Goal: Information Seeking & Learning: Check status

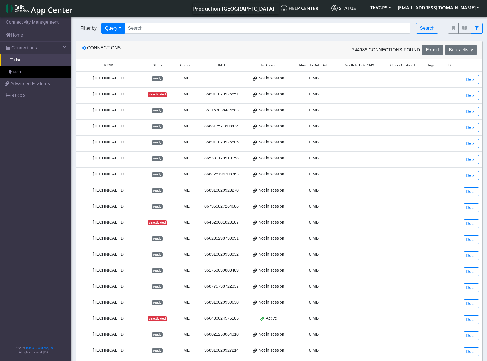
click at [320, 64] on span "Month To Date Data" at bounding box center [314, 65] width 29 height 5
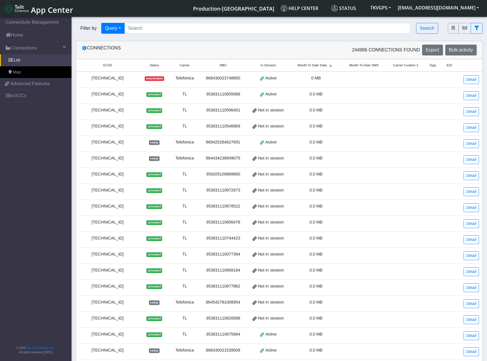
click at [320, 67] on span "Month To Date Data" at bounding box center [312, 65] width 29 height 5
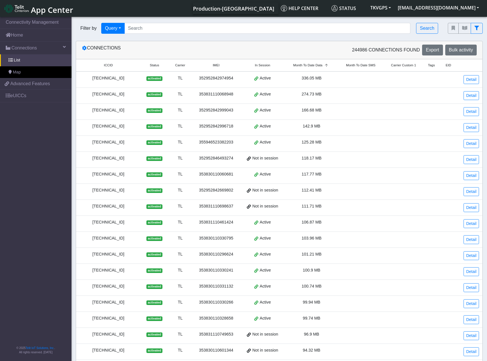
click at [106, 79] on div "[TECHNICAL_ID]" at bounding box center [109, 78] width 58 height 6
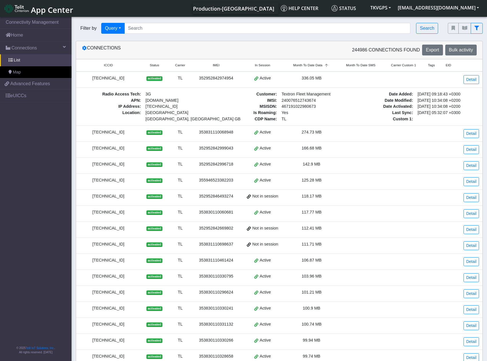
click at [126, 64] on small "ICCID" at bounding box center [108, 65] width 53 height 5
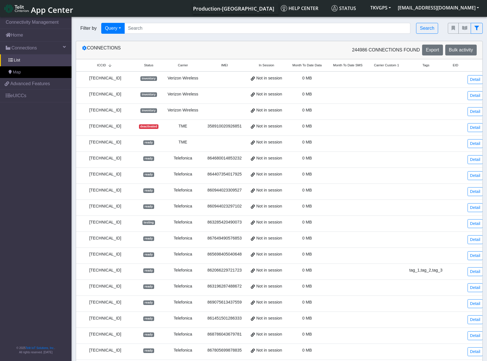
click at [313, 64] on span "Month To Date Data" at bounding box center [307, 65] width 29 height 5
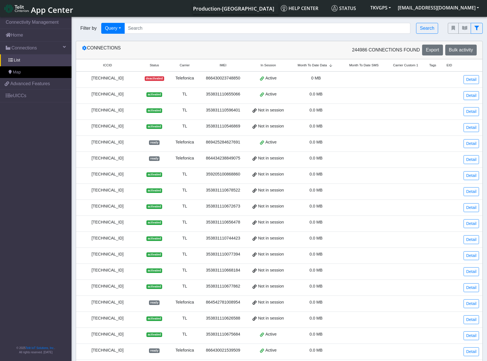
click at [313, 64] on span "Month To Date Data" at bounding box center [312, 65] width 29 height 5
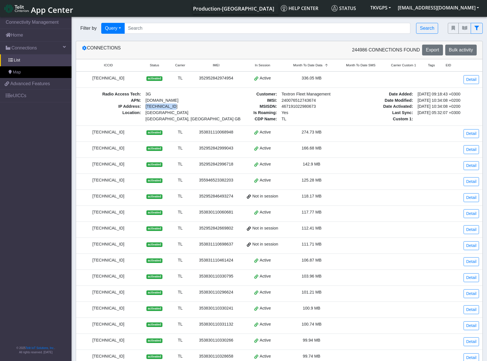
drag, startPoint x: 171, startPoint y: 106, endPoint x: 146, endPoint y: 104, distance: 25.2
click at [146, 104] on span "[TECHNICAL_ID]" at bounding box center [162, 106] width 32 height 5
click at [175, 107] on span "[TECHNICAL_ID]" at bounding box center [175, 107] width 64 height 6
drag, startPoint x: 175, startPoint y: 107, endPoint x: 145, endPoint y: 106, distance: 29.2
click at [145, 106] on span "[TECHNICAL_ID]" at bounding box center [175, 107] width 64 height 6
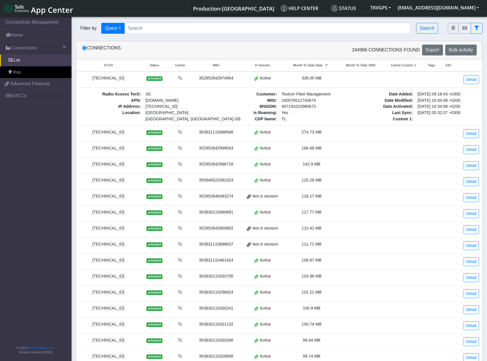
copy span "[TECHNICAL_ID]"
drag, startPoint x: 91, startPoint y: 78, endPoint x: 143, endPoint y: 89, distance: 53.4
click at [138, 86] on td "[TECHNICAL_ID]" at bounding box center [108, 80] width 65 height 16
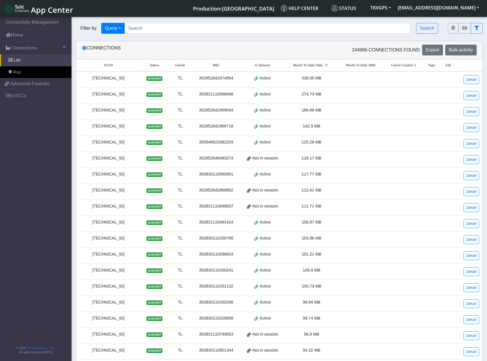
click at [140, 76] on td "[TECHNICAL_ID]" at bounding box center [108, 80] width 65 height 16
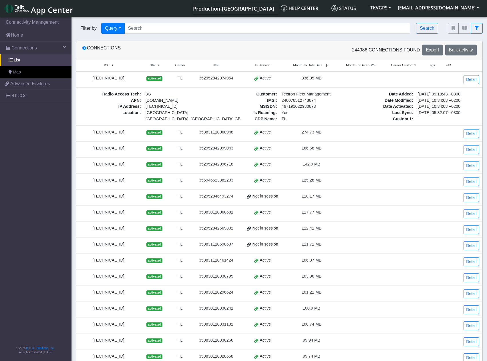
drag, startPoint x: 128, startPoint y: 80, endPoint x: 86, endPoint y: 77, distance: 42.2
click at [86, 77] on div "[TECHNICAL_ID]" at bounding box center [109, 78] width 58 height 6
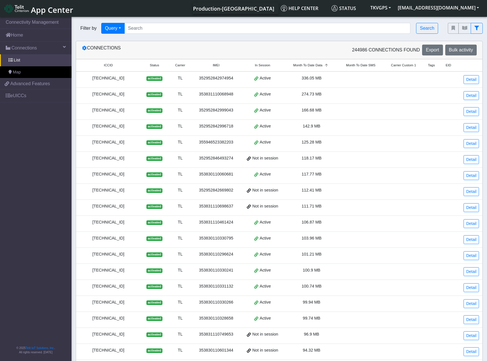
copy div "[TECHNICAL_ID]"
click at [90, 79] on div "[TECHNICAL_ID]" at bounding box center [109, 78] width 58 height 6
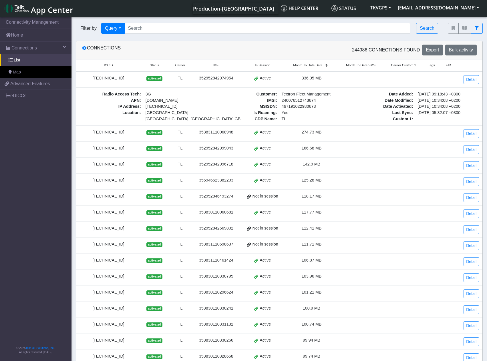
click at [104, 82] on td "[TECHNICAL_ID]" at bounding box center [108, 80] width 65 height 16
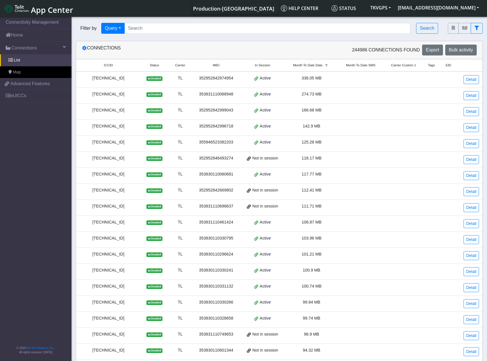
click at [103, 94] on div "[TECHNICAL_ID]" at bounding box center [109, 94] width 58 height 6
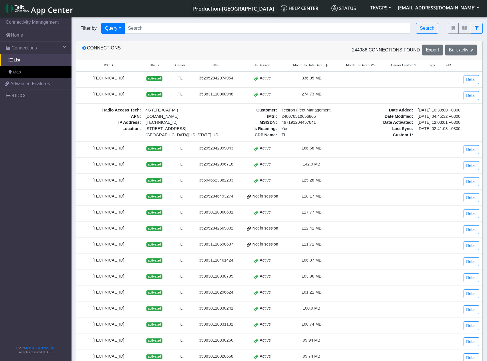
drag, startPoint x: 86, startPoint y: 94, endPoint x: 132, endPoint y: 97, distance: 45.9
click at [132, 97] on div "[TECHNICAL_ID]" at bounding box center [109, 94] width 58 height 6
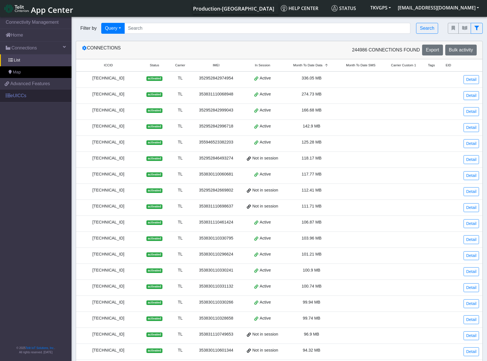
copy div "[TECHNICAL_ID]"
drag, startPoint x: 84, startPoint y: 110, endPoint x: 136, endPoint y: 114, distance: 52.0
click at [136, 114] on td "[TECHNICAL_ID]" at bounding box center [108, 112] width 65 height 16
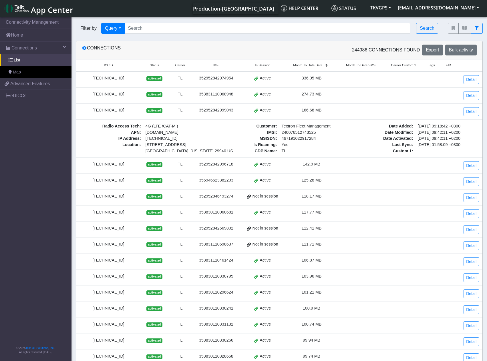
copy div "[TECHNICAL_ID]"
drag, startPoint x: 130, startPoint y: 165, endPoint x: 85, endPoint y: 164, distance: 45.5
click at [85, 164] on div "[TECHNICAL_ID]" at bounding box center [109, 164] width 58 height 6
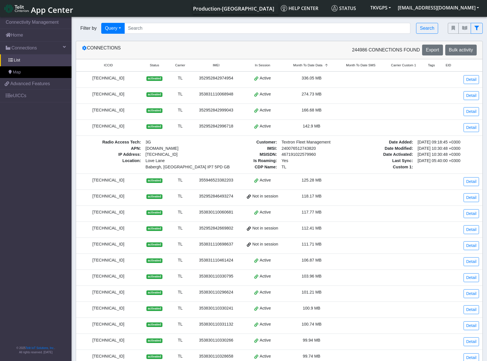
copy div "[TECHNICAL_ID]"
click at [123, 27] on button "Query" at bounding box center [112, 28] width 23 height 11
click at [182, 34] on div "Filter by Query Query In Session Not connected Tags Country Operator Search" at bounding box center [258, 28] width 372 height 19
click at [480, 29] on button "fitlers menu" at bounding box center [477, 28] width 12 height 11
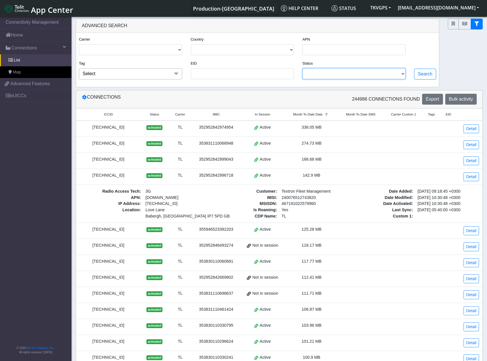
click at [350, 75] on select "ACTIVATED READY TESTING DEACTIVATED INVENTORY" at bounding box center [354, 73] width 103 height 11
click at [407, 62] on div "Status ACTIVATED READY TESTING DEACTIVATED INVENTORY" at bounding box center [354, 72] width 112 height 24
click at [314, 110] on th "Month To Date Data" at bounding box center [311, 114] width 53 height 12
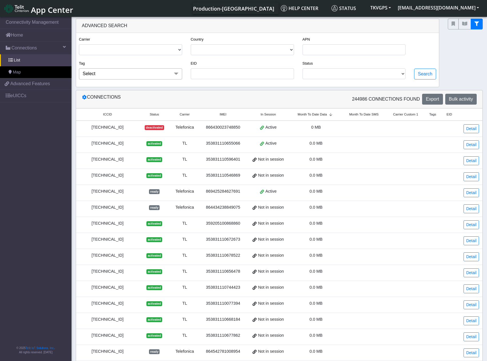
click at [316, 114] on span "Month To Date Data" at bounding box center [312, 114] width 29 height 5
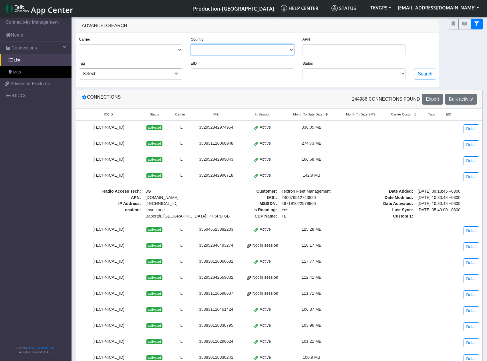
click at [198, 52] on select "[GEOGRAPHIC_DATA] [GEOGRAPHIC_DATA] [GEOGRAPHIC_DATA] [GEOGRAPHIC_DATA] [GEOGRA…" at bounding box center [242, 49] width 103 height 11
click at [203, 51] on select "[GEOGRAPHIC_DATA] [GEOGRAPHIC_DATA] [GEOGRAPHIC_DATA] [GEOGRAPHIC_DATA] [GEOGRA…" at bounding box center [242, 49] width 103 height 11
click at [127, 75] on span "Select" at bounding box center [130, 73] width 103 height 11
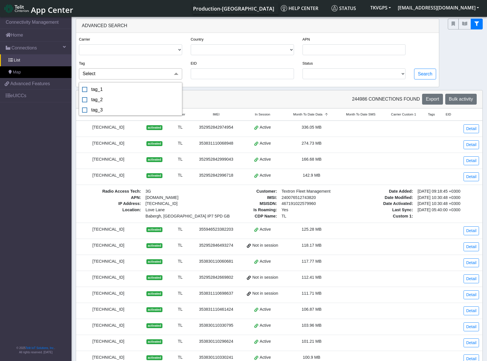
click at [130, 64] on div "Tag Select tag_1 tag_2 tag_3" at bounding box center [130, 70] width 103 height 20
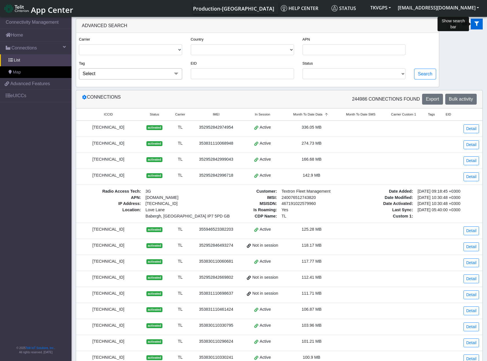
click at [476, 23] on icon "fitlers menu" at bounding box center [477, 23] width 5 height 5
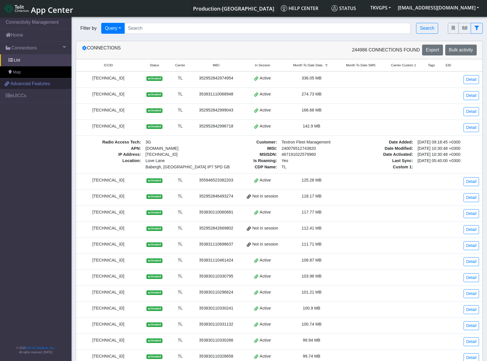
click at [49, 86] on link "Advanced Features" at bounding box center [36, 83] width 72 height 11
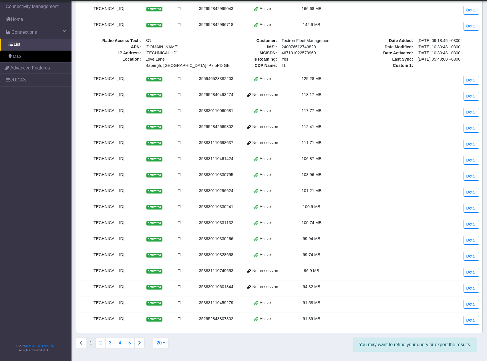
scroll to position [4, 0]
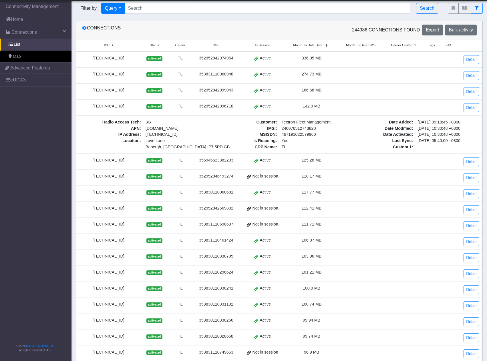
click at [137, 108] on div "[TECHNICAL_ID]" at bounding box center [109, 106] width 58 height 6
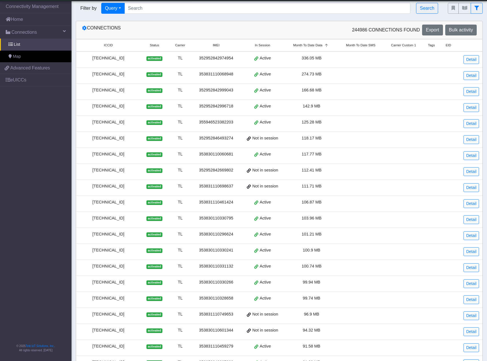
click at [216, 21] on div "Connections 244986 Connections found Export Bulk activity ICCID Status Carrier …" at bounding box center [279, 199] width 407 height 356
click at [227, 34] on div "Connections" at bounding box center [179, 30] width 202 height 11
